Goal: Task Accomplishment & Management: Manage account settings

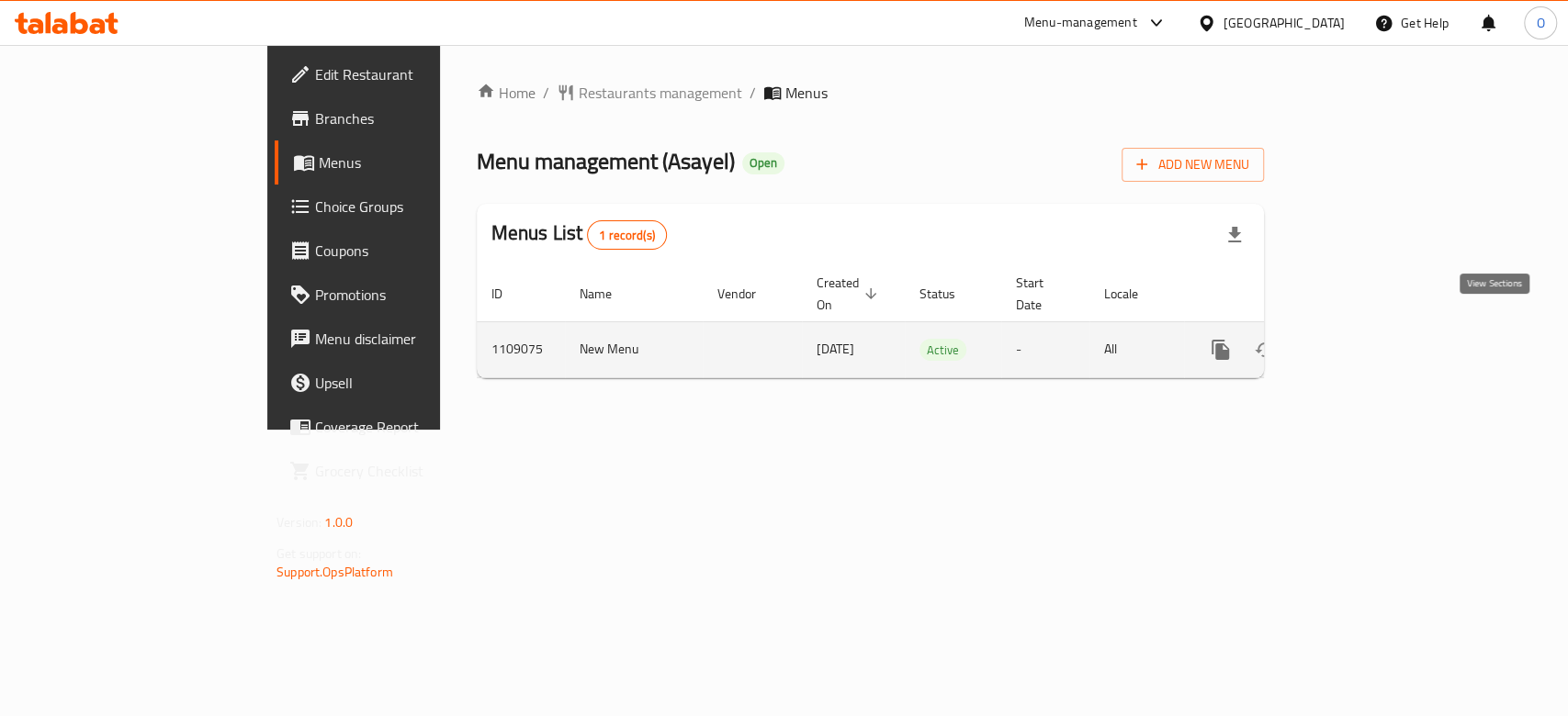
click at [1364, 339] on icon "enhanced table" at bounding box center [1353, 350] width 22 height 22
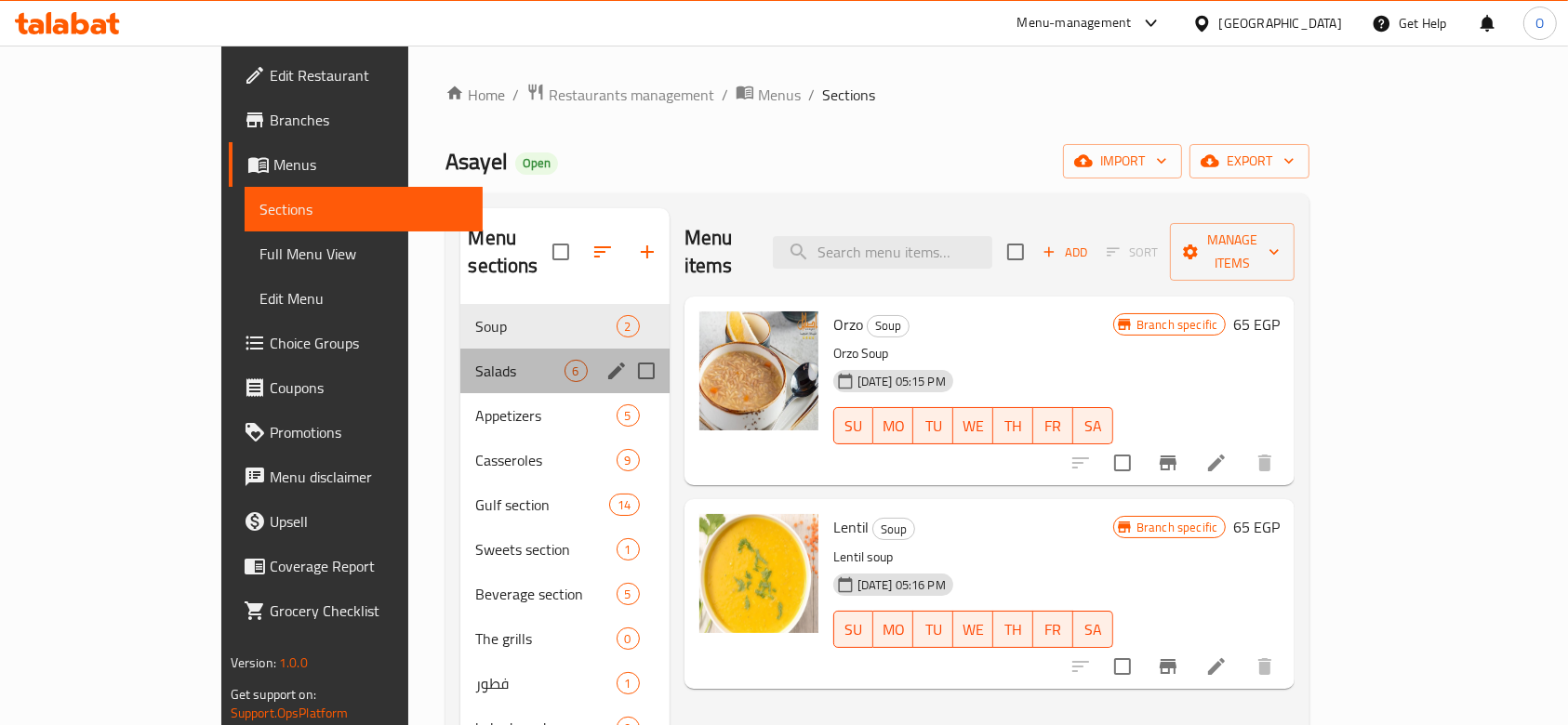
click at [460, 349] on div "Salads 6" at bounding box center [564, 371] width 208 height 45
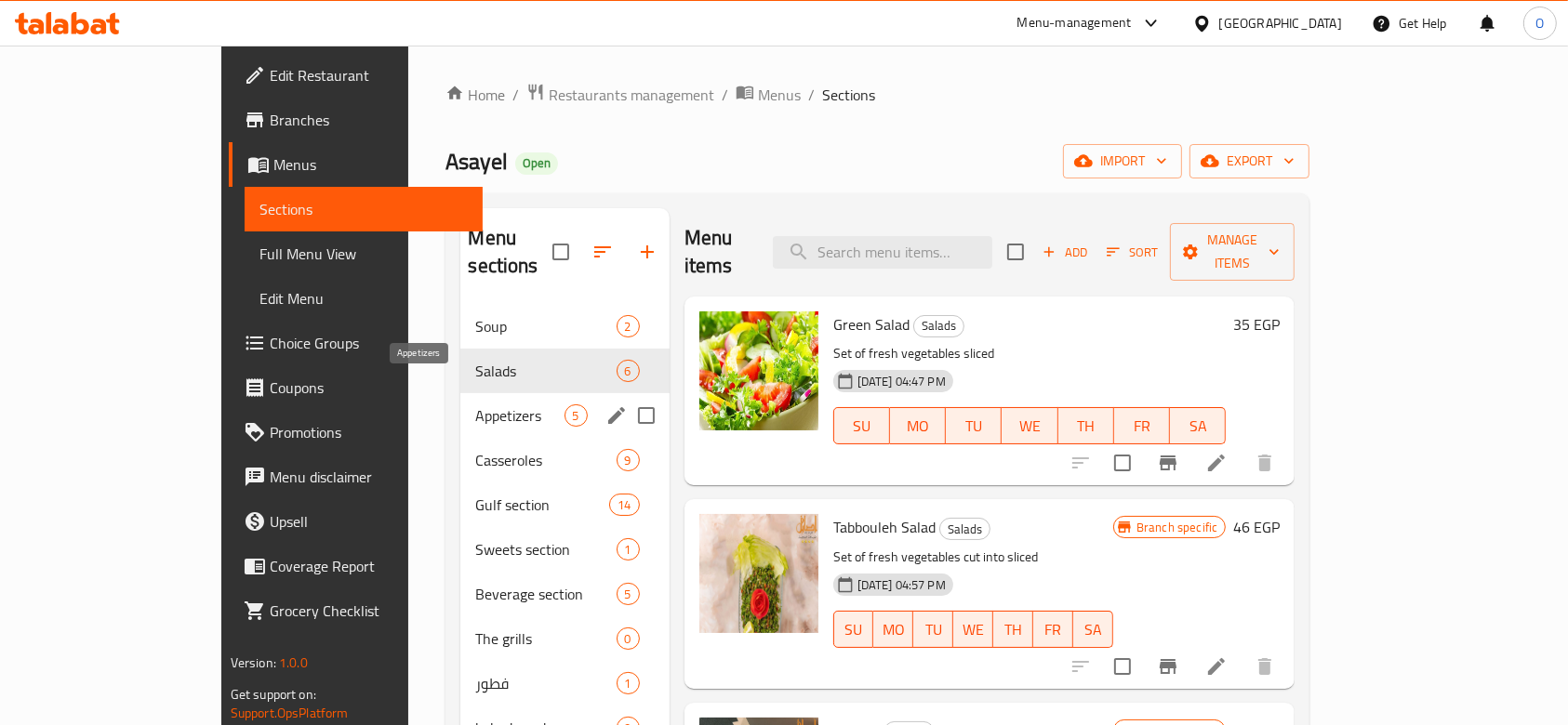
click at [475, 404] on span "Appetizers" at bounding box center [519, 415] width 89 height 22
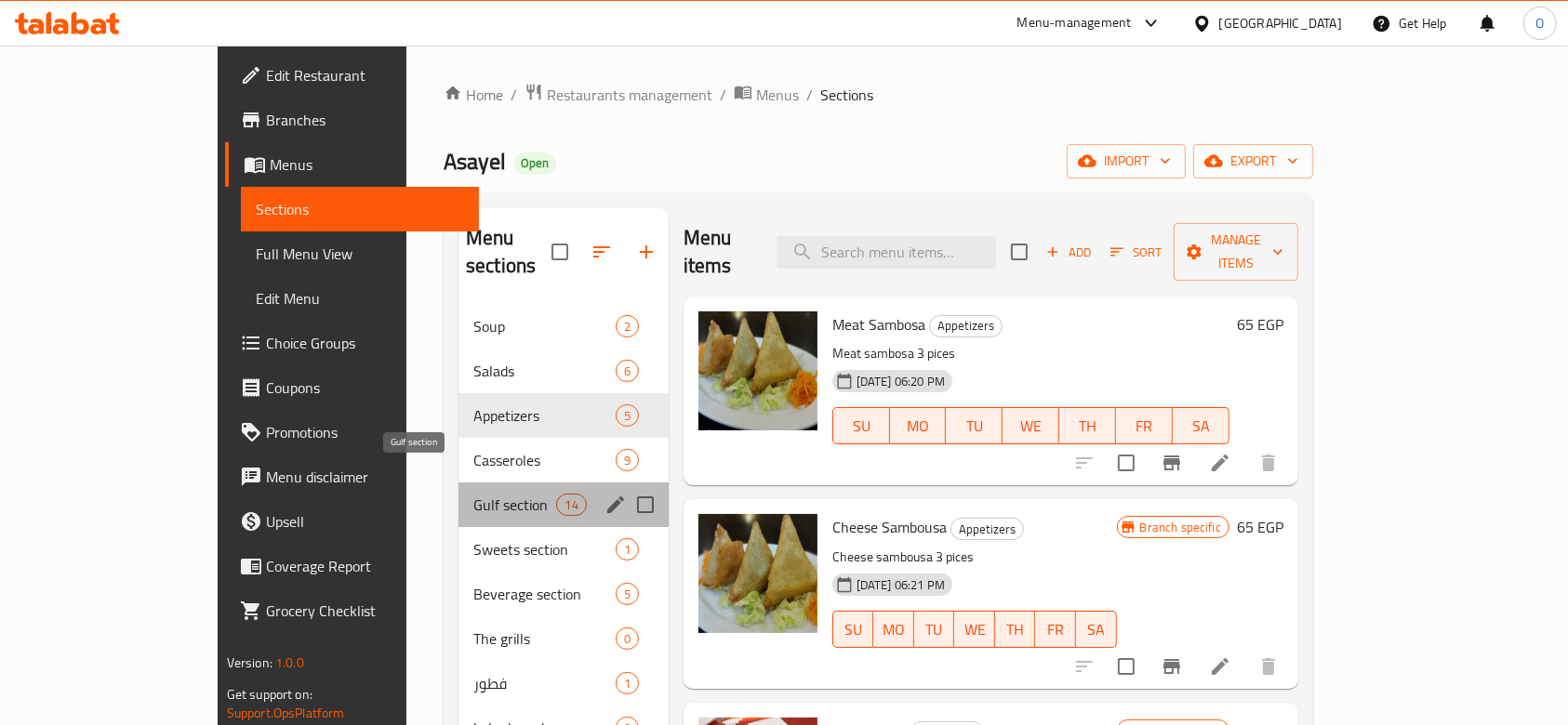
click at [473, 494] on span "Gulf section" at bounding box center [514, 505] width 83 height 22
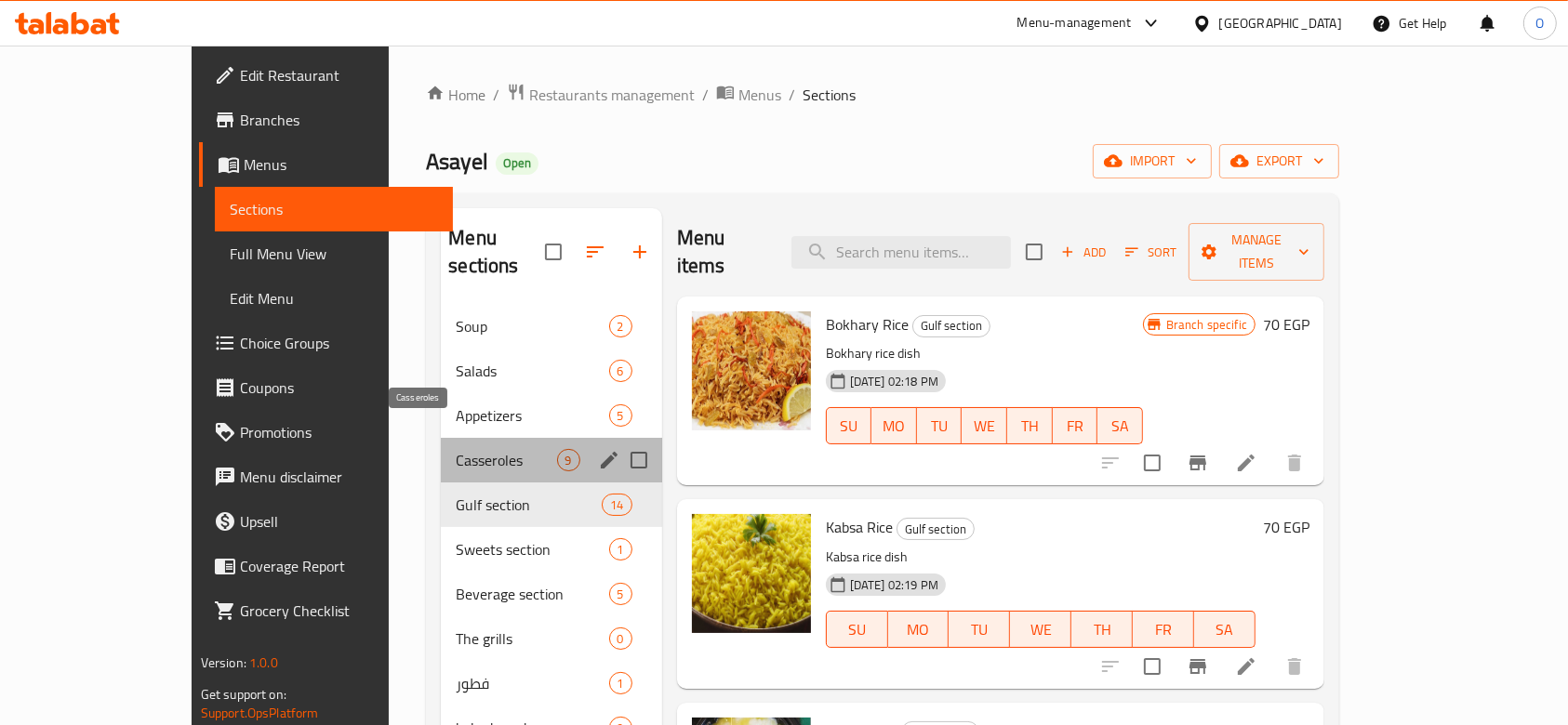
click at [455, 449] on span "Casseroles" at bounding box center [506, 460] width 101 height 22
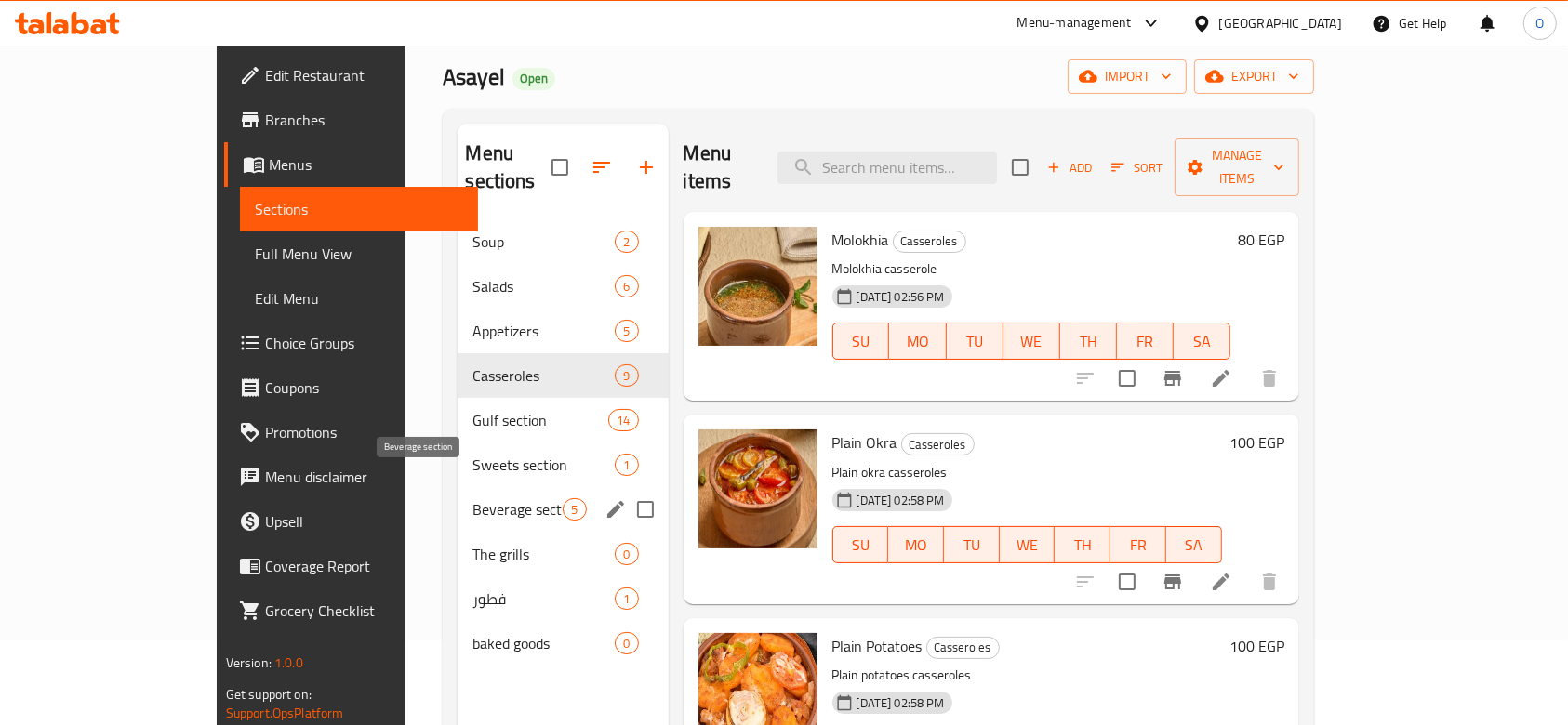
scroll to position [124, 0]
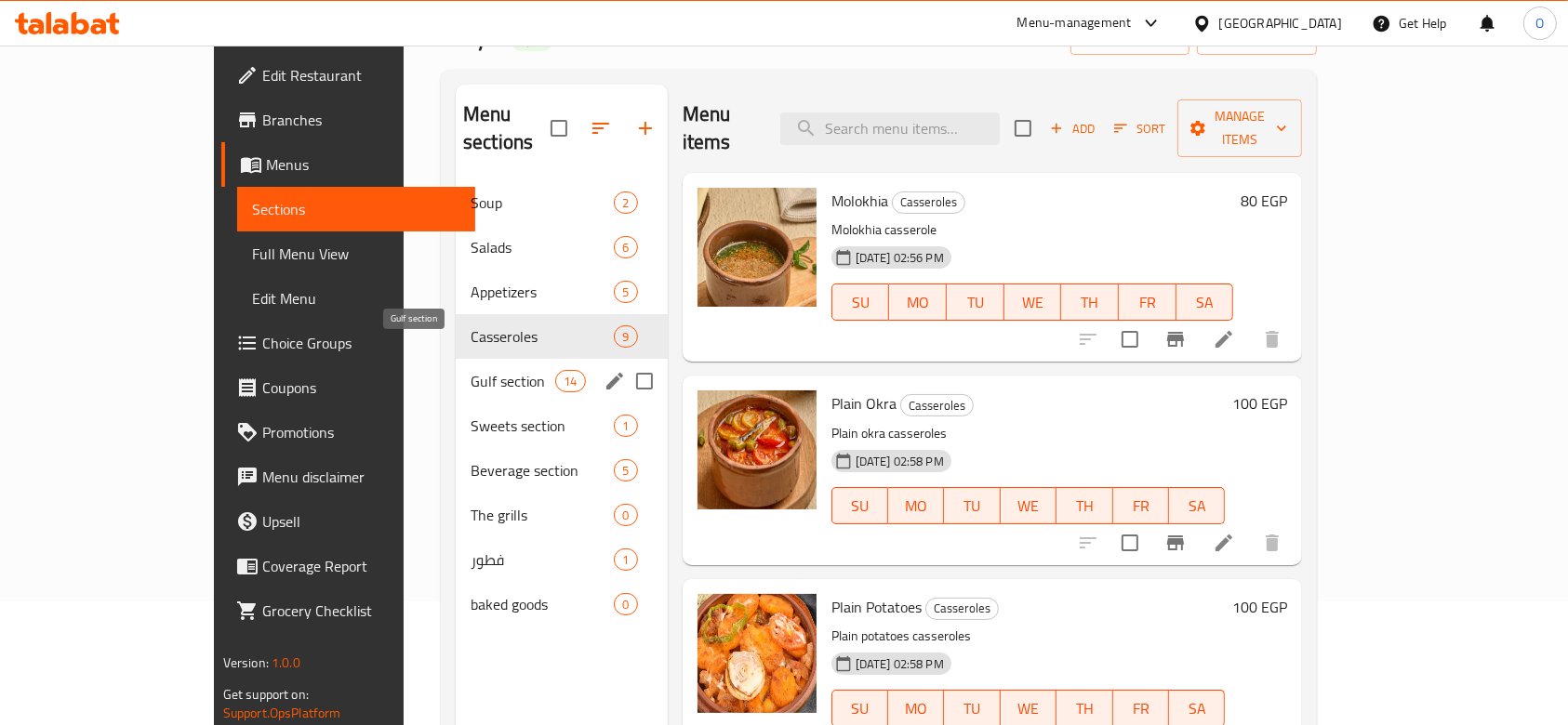
click at [470, 370] on span "Gulf section" at bounding box center [512, 382] width 85 height 22
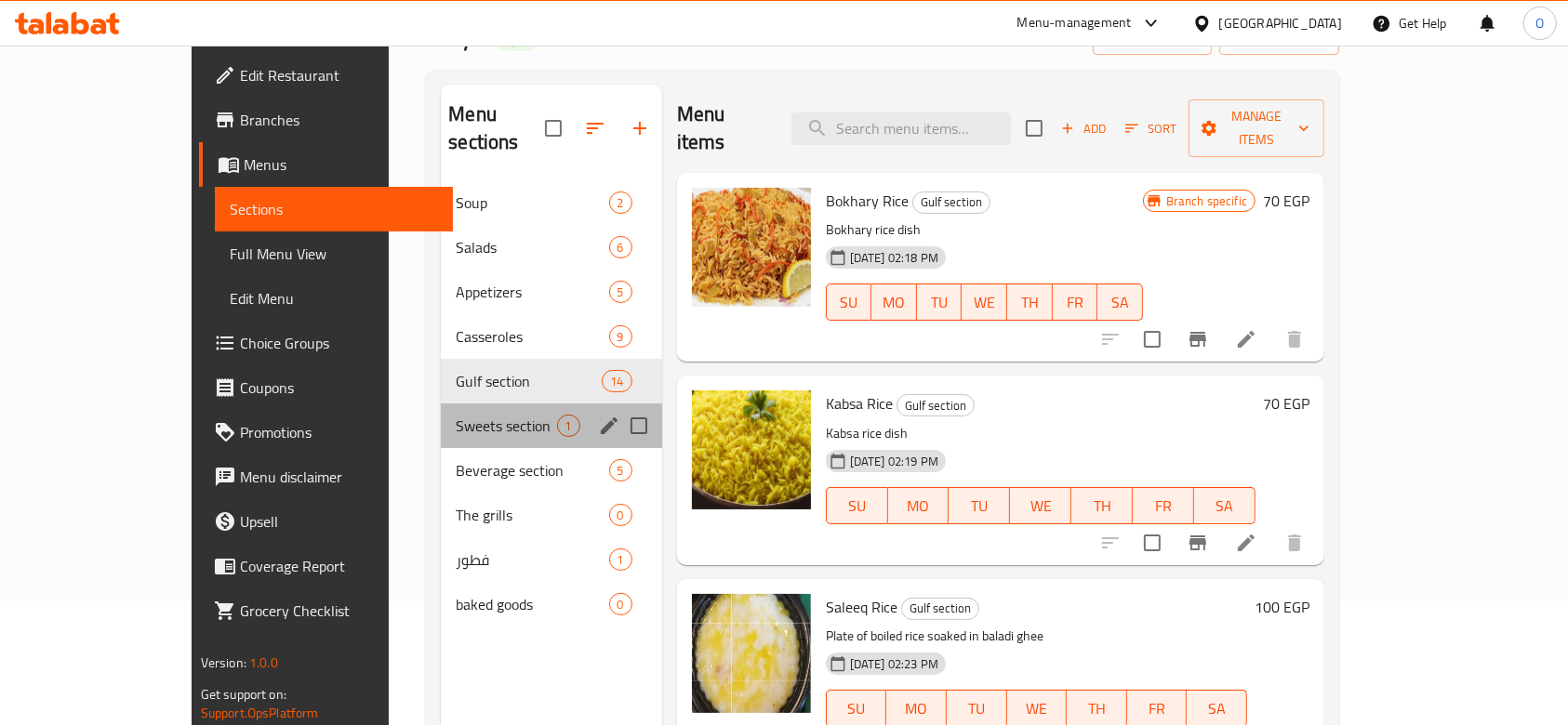
click at [441, 417] on div "Sweets section 1" at bounding box center [551, 425] width 220 height 45
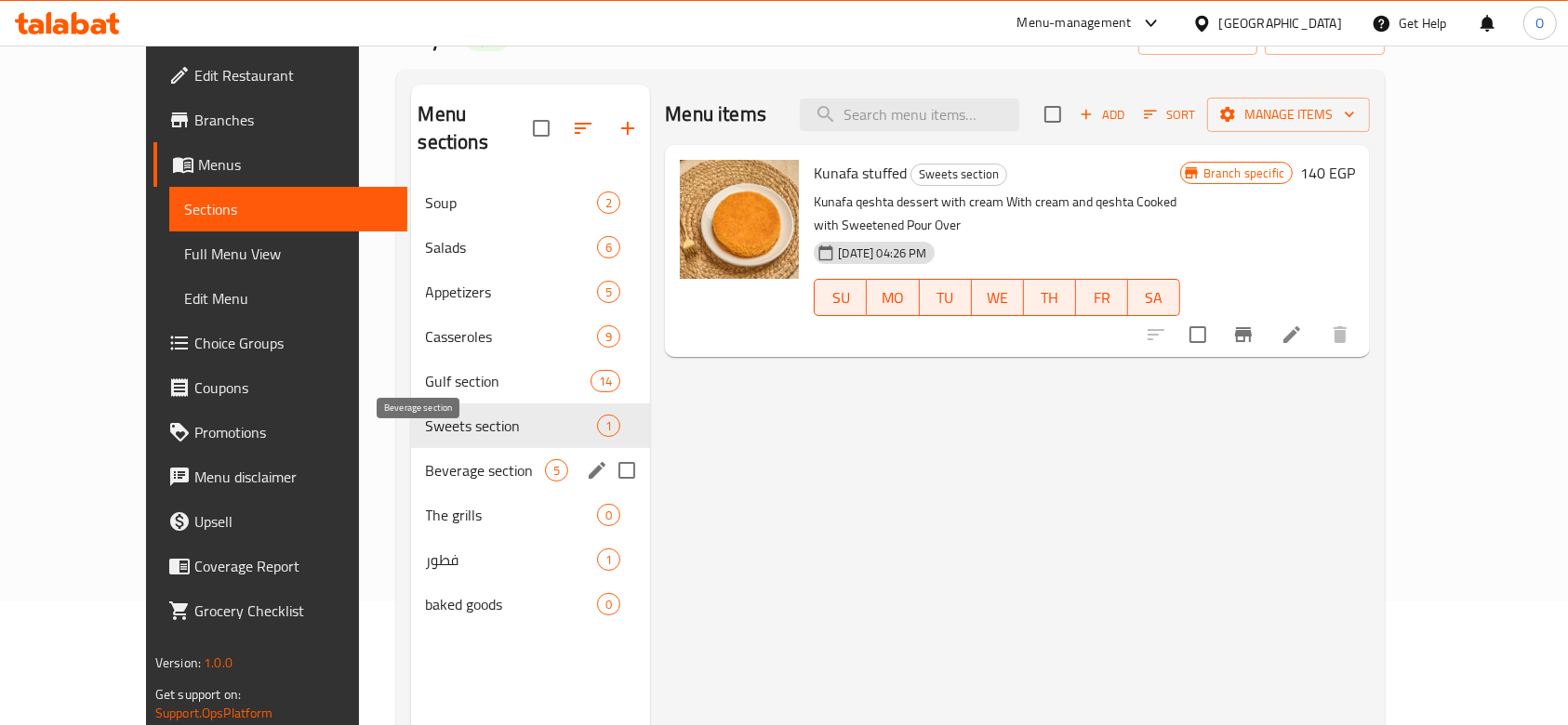
click at [432, 459] on span "Beverage section" at bounding box center [485, 470] width 120 height 22
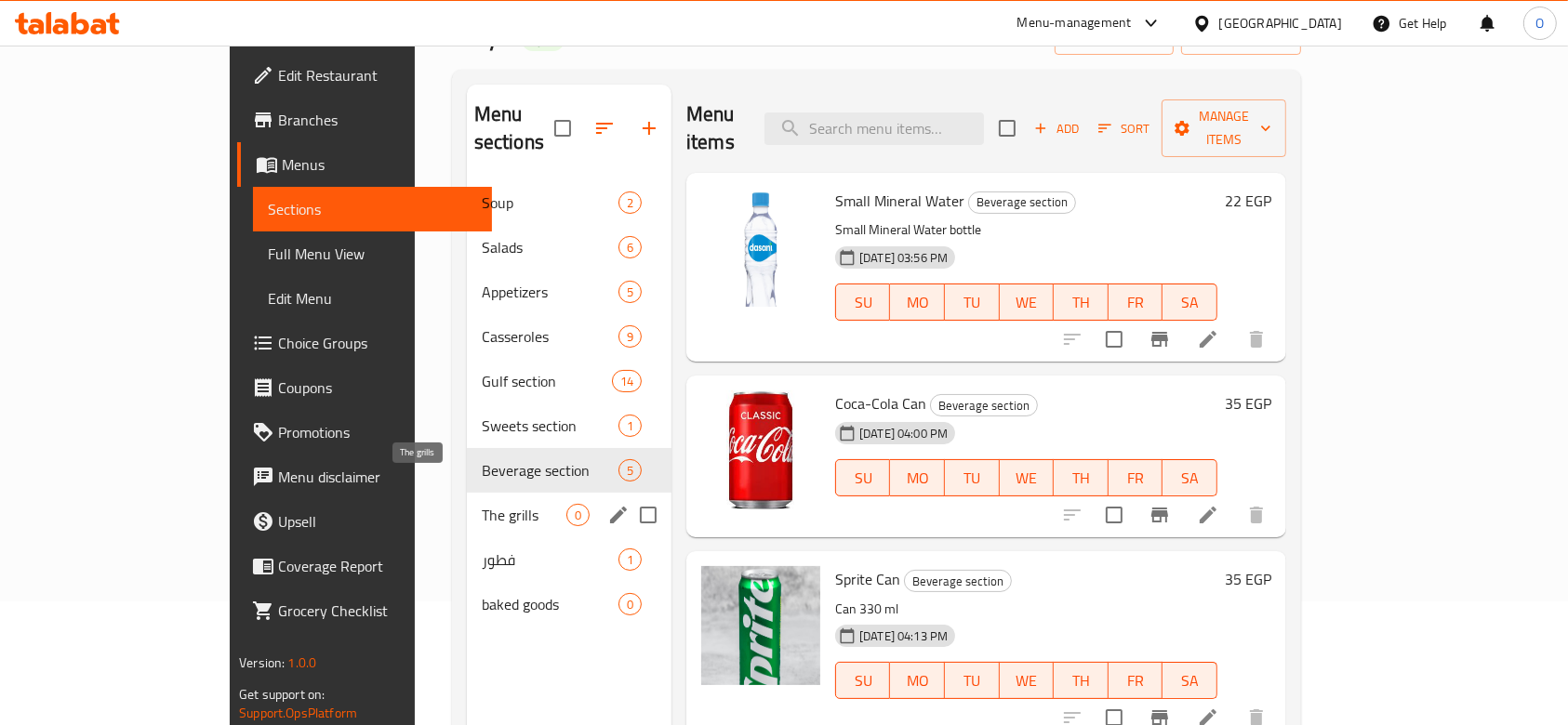
click at [482, 504] on span "The grills" at bounding box center [524, 515] width 85 height 22
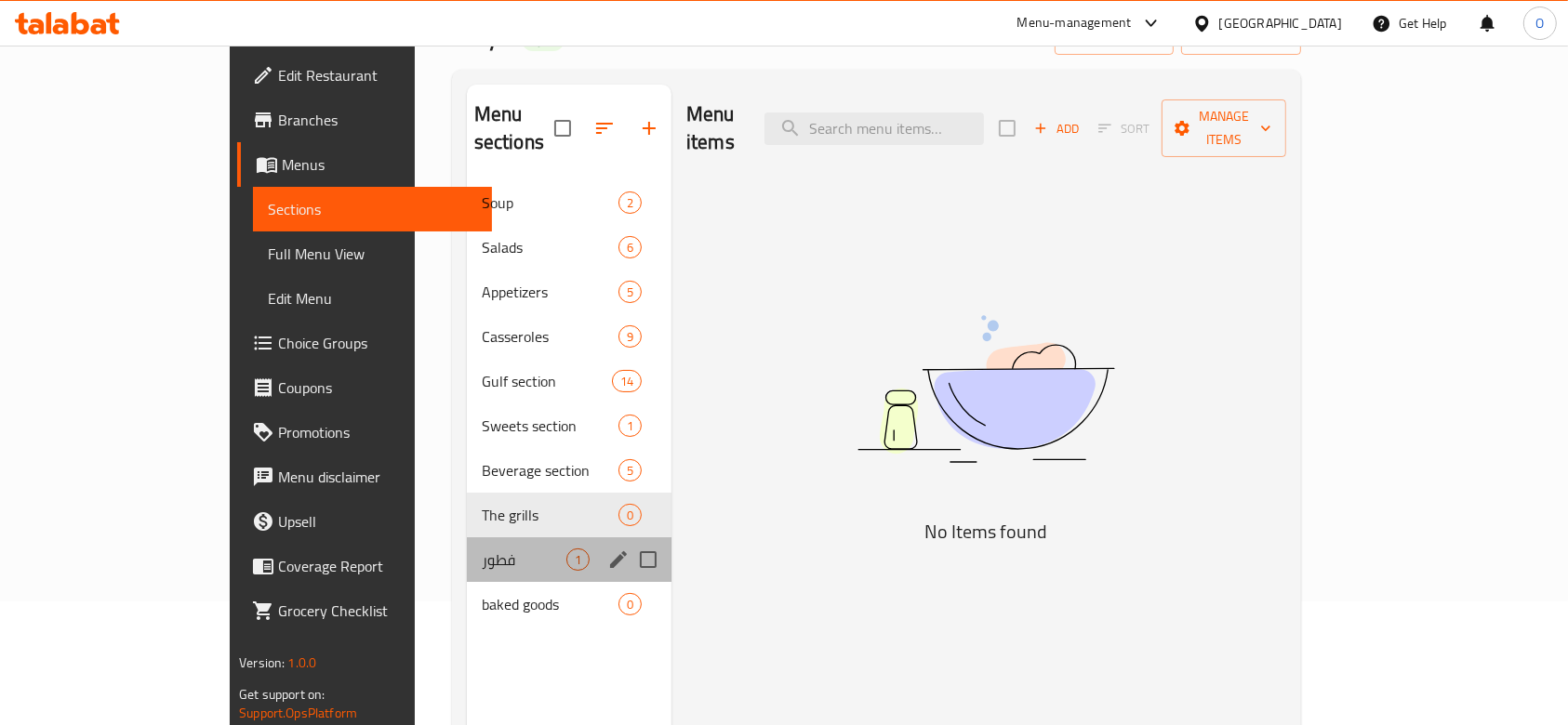
click at [467, 537] on div "فطور 1" at bounding box center [568, 560] width 204 height 45
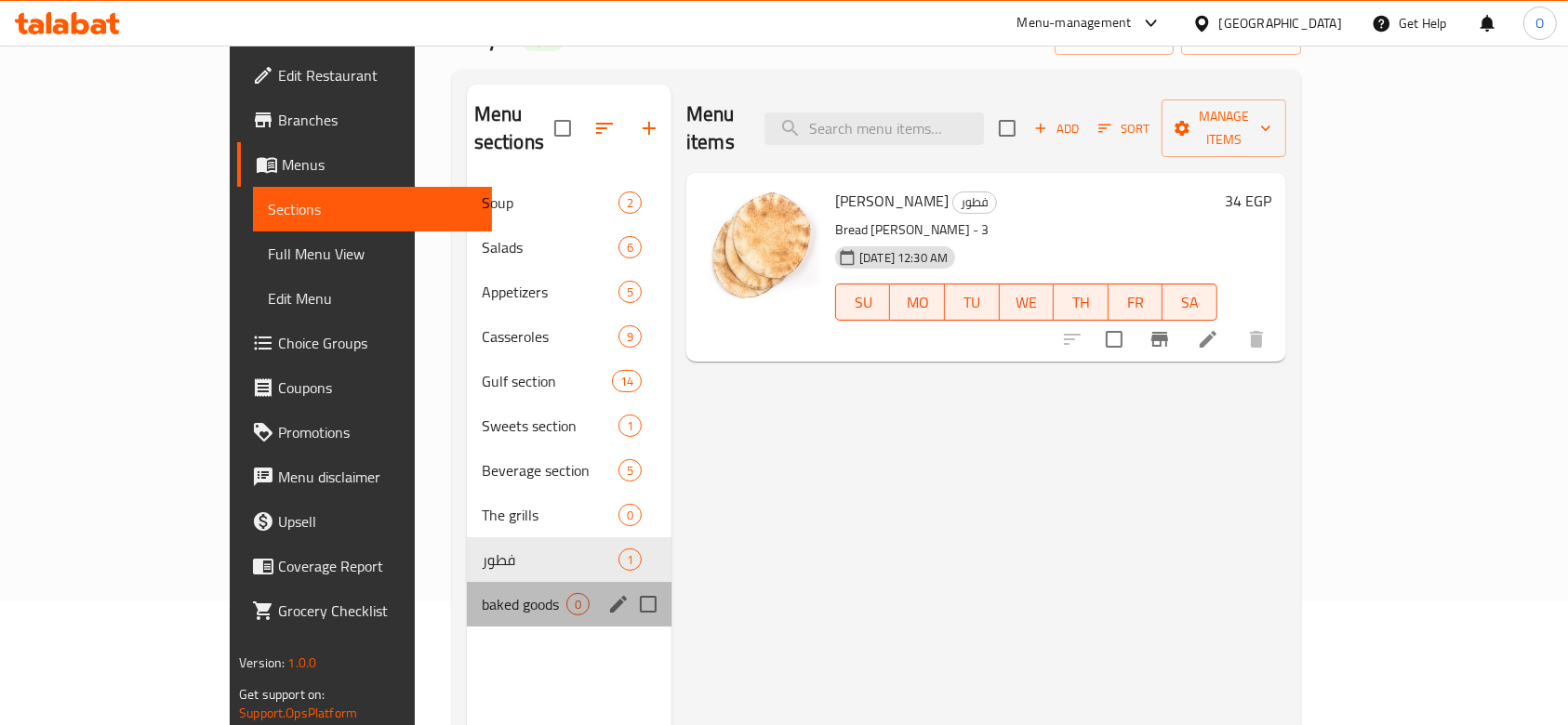
click at [467, 582] on div "baked goods 0" at bounding box center [568, 605] width 204 height 45
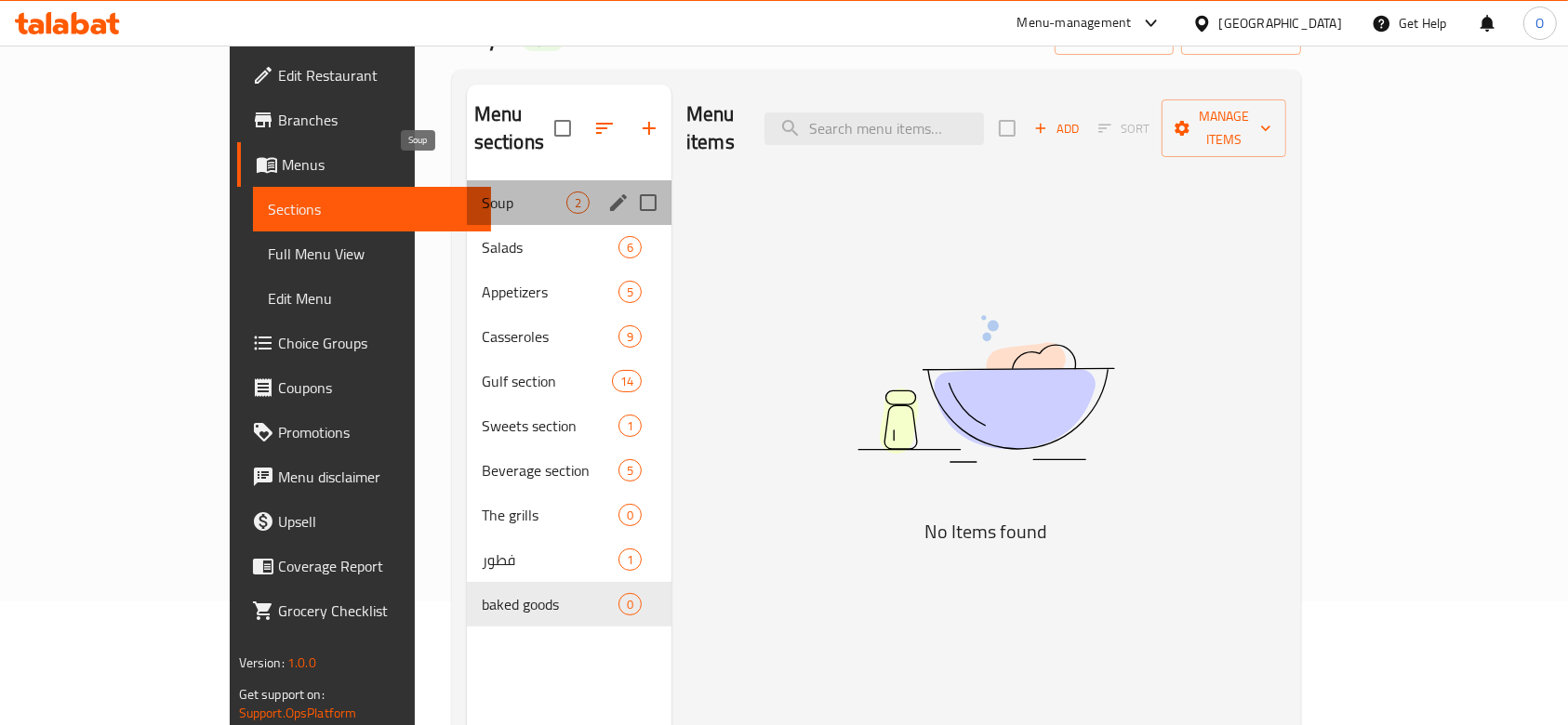
click at [482, 191] on span "Soup" at bounding box center [524, 202] width 85 height 22
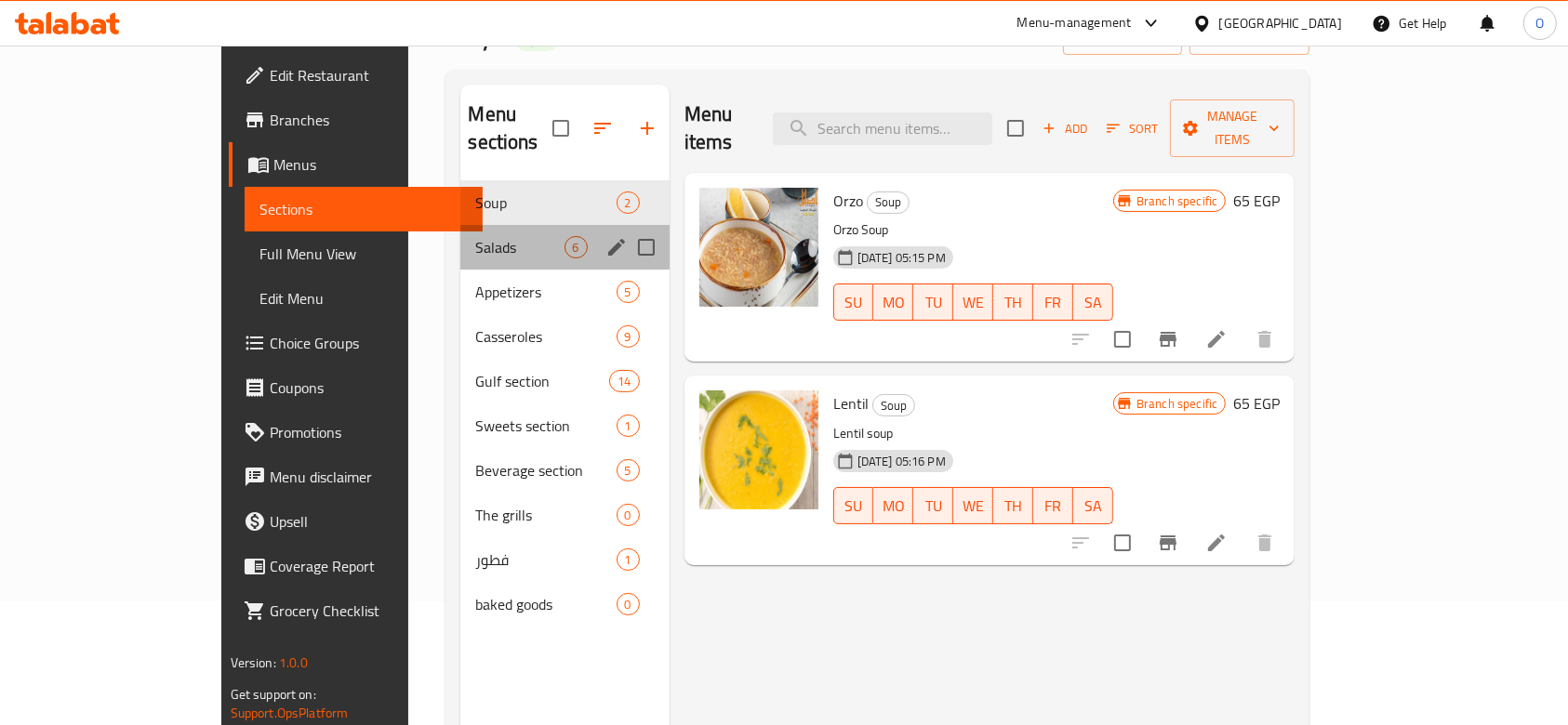
click at [460, 236] on div "Salads 6" at bounding box center [564, 247] width 208 height 45
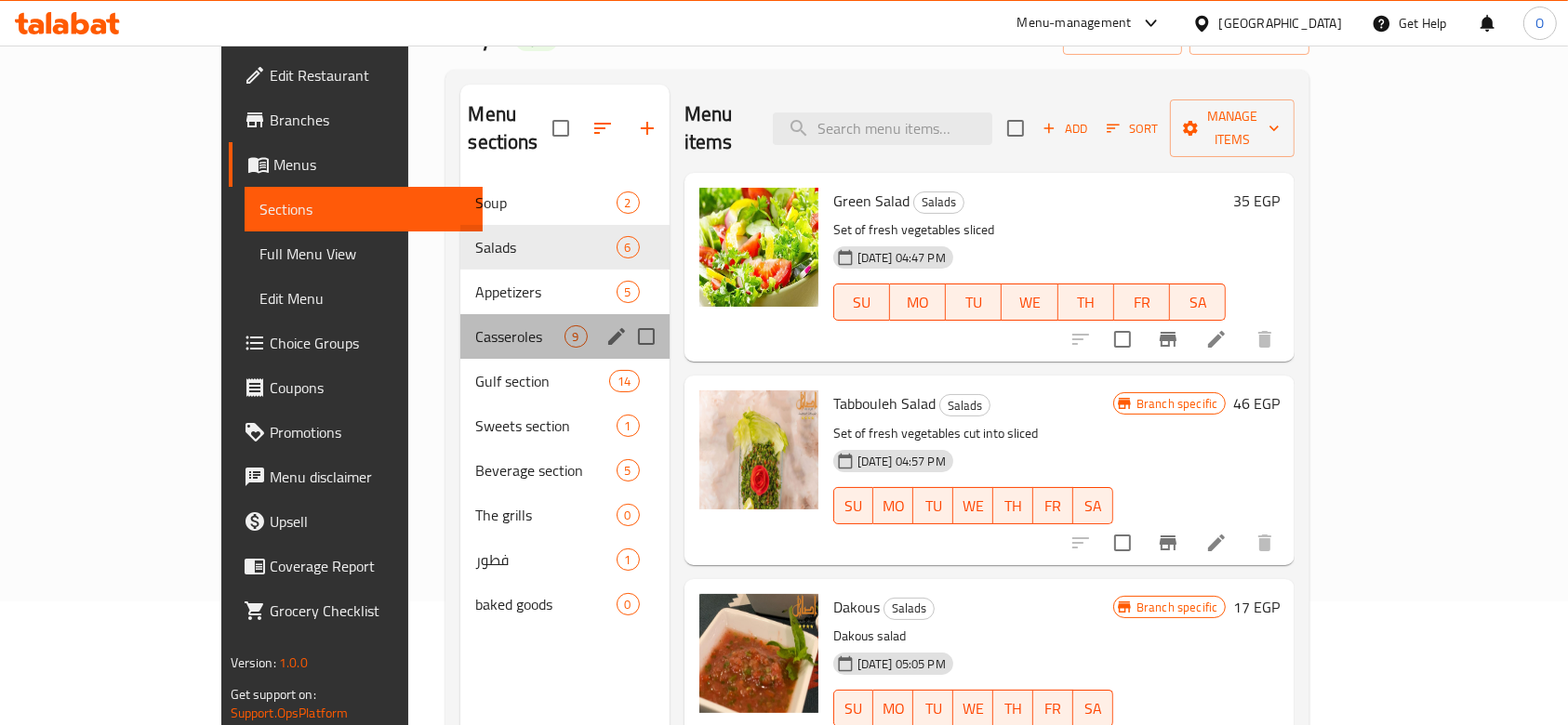
click at [460, 314] on div "Casseroles 9" at bounding box center [564, 337] width 208 height 45
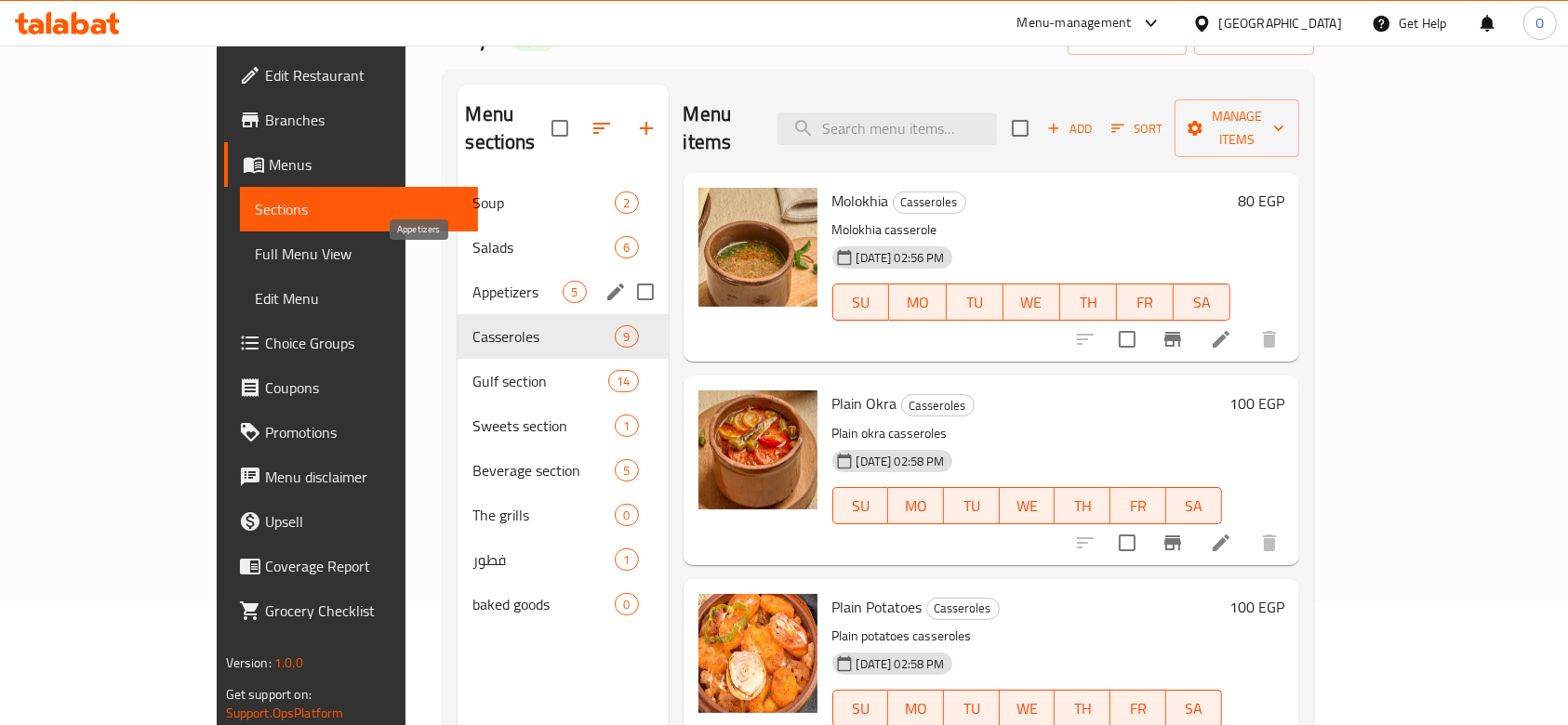
click at [472, 281] on span "Appetizers" at bounding box center [517, 292] width 91 height 22
